Goal: Use online tool/utility: Utilize a website feature to perform a specific function

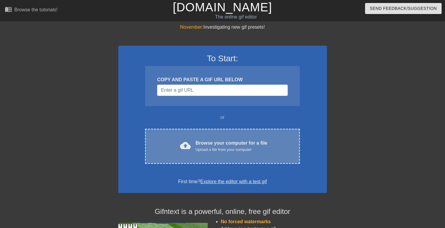
click at [185, 153] on div "cloud_upload Browse your computer for a file Upload a file from your computer" at bounding box center [222, 145] width 129 height 13
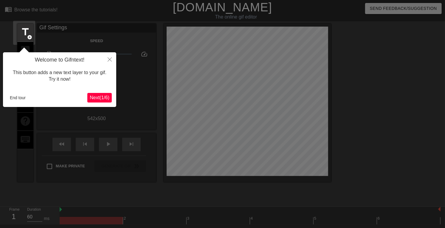
scroll to position [15, 0]
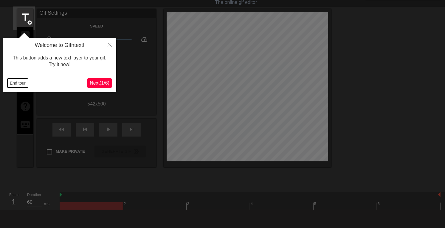
click at [22, 83] on button "End tour" at bounding box center [17, 82] width 21 height 9
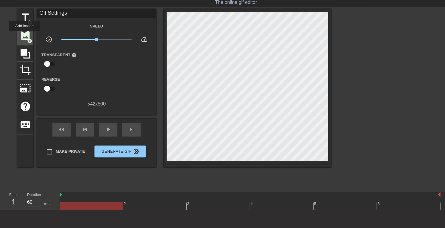
click at [24, 36] on span "image" at bounding box center [25, 35] width 11 height 11
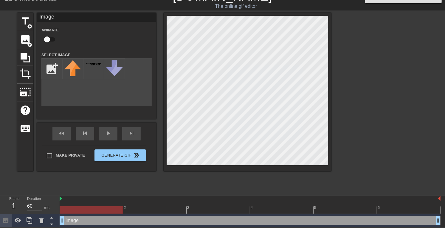
click at [50, 41] on input "checkbox" at bounding box center [47, 39] width 34 height 11
checkbox input "true"
click at [53, 68] on input "file" at bounding box center [52, 68] width 20 height 20
type input "C:\fakepath\Streetshitter_cap_1.png"
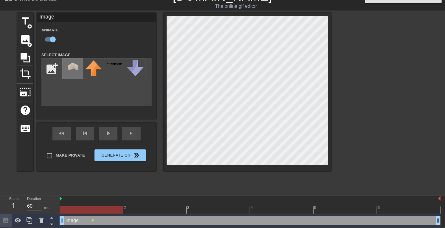
click at [66, 67] on img at bounding box center [72, 65] width 17 height 11
click at [173, 206] on div at bounding box center [250, 209] width 381 height 7
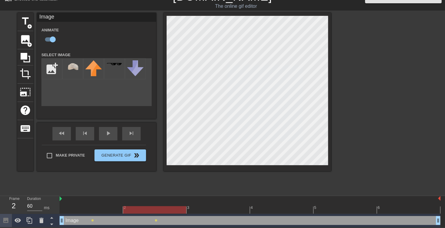
click at [219, 206] on div at bounding box center [250, 209] width 381 height 7
click at [271, 208] on div at bounding box center [250, 209] width 381 height 7
click at [330, 209] on div at bounding box center [250, 209] width 381 height 7
click at [392, 208] on div at bounding box center [250, 209] width 381 height 7
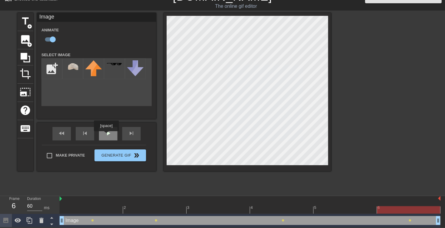
click at [106, 135] on div "fast_rewind skip_previous play_arrow skip_next" at bounding box center [96, 133] width 97 height 22
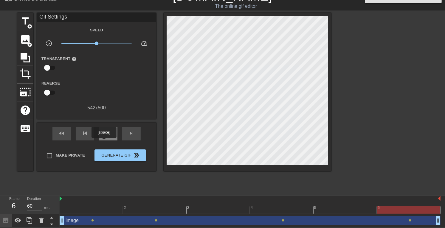
click at [105, 137] on span "play_arrow" at bounding box center [108, 132] width 7 height 7
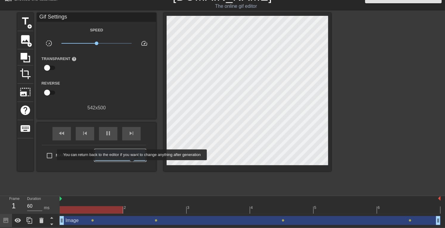
click at [133, 159] on span "Generate Gif double_arrow" at bounding box center [120, 155] width 47 height 7
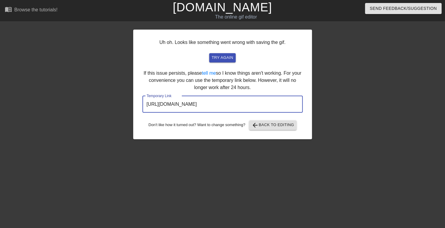
drag, startPoint x: 145, startPoint y: 144, endPoint x: 304, endPoint y: 146, distance: 159.6
click at [304, 139] on div "Uh oh. Looks like something went wrong with saving the gif. try again If this i…" at bounding box center [222, 84] width 179 height 109
click at [145, 112] on input "https://www.gifntext.com/temp_generations/6pE32Oyi.gif" at bounding box center [223, 104] width 161 height 17
click at [154, 112] on input "https://www.gifntext.com/temp_generations/6pE32Oyi.gif" at bounding box center [223, 104] width 161 height 17
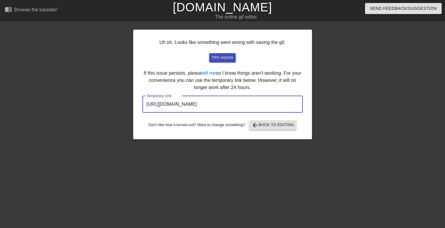
click at [154, 112] on input "https://www.gifntext.com/temp_generations/6pE32Oyi.gif" at bounding box center [223, 104] width 161 height 17
click at [209, 14] on link "[DOMAIN_NAME]" at bounding box center [222, 7] width 99 height 13
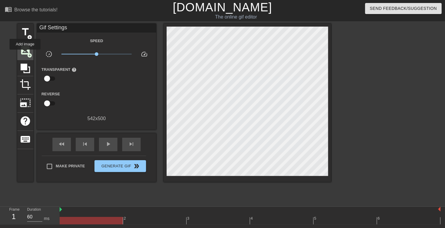
click at [25, 53] on span "image" at bounding box center [25, 49] width 11 height 11
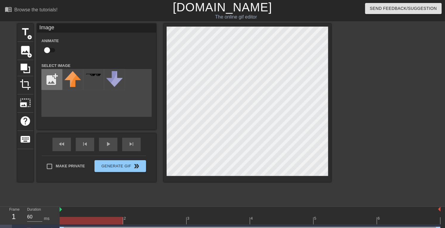
click at [49, 85] on input "file" at bounding box center [52, 79] width 20 height 20
type input "C:\fakepath\Taco_bell_1-removebg-preview.png"
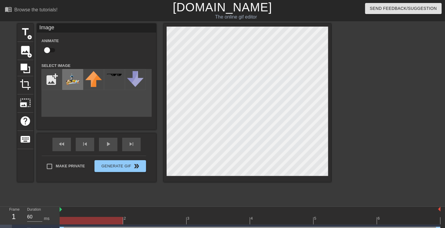
click at [73, 84] on img at bounding box center [72, 79] width 17 height 16
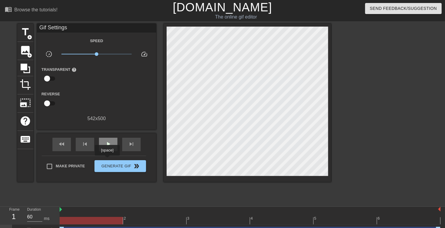
click at [107, 147] on span "play_arrow" at bounding box center [108, 143] width 7 height 7
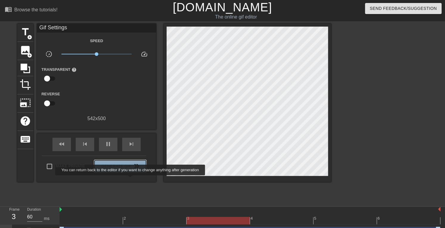
click at [131, 169] on span "Generate Gif double_arrow" at bounding box center [120, 165] width 47 height 7
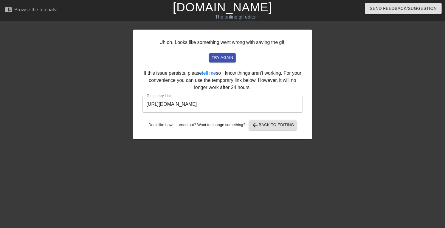
click at [178, 112] on input "[URL][DOMAIN_NAME]" at bounding box center [223, 104] width 161 height 17
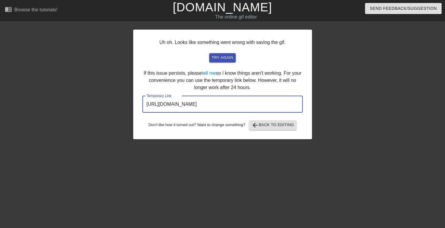
click at [178, 112] on input "[URL][DOMAIN_NAME]" at bounding box center [223, 104] width 161 height 17
click at [192, 11] on link "[DOMAIN_NAME]" at bounding box center [222, 7] width 99 height 13
